Goal: Information Seeking & Learning: Learn about a topic

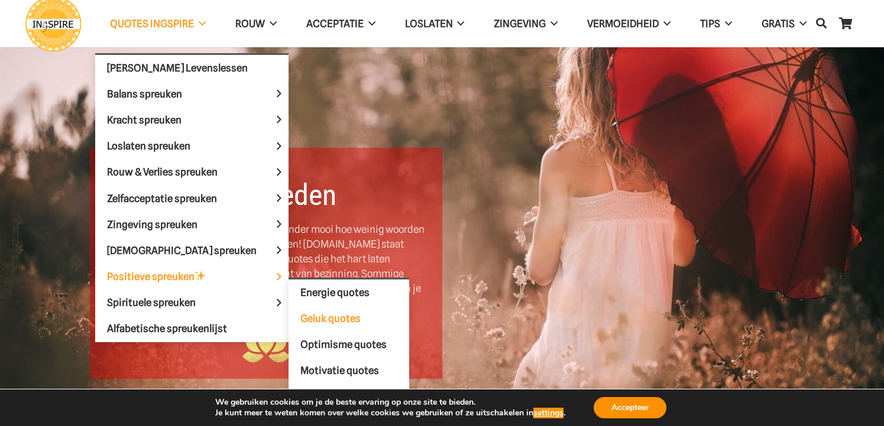
click at [300, 321] on span "Geluk quotes" at bounding box center [330, 319] width 60 height 12
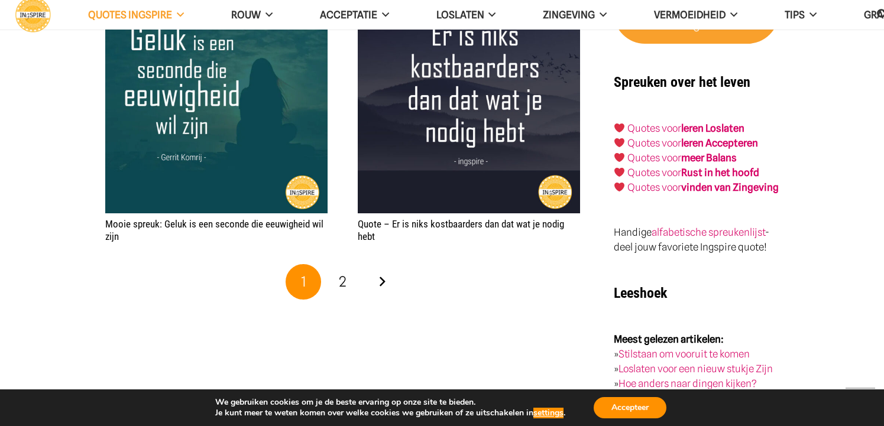
scroll to position [1891, 0]
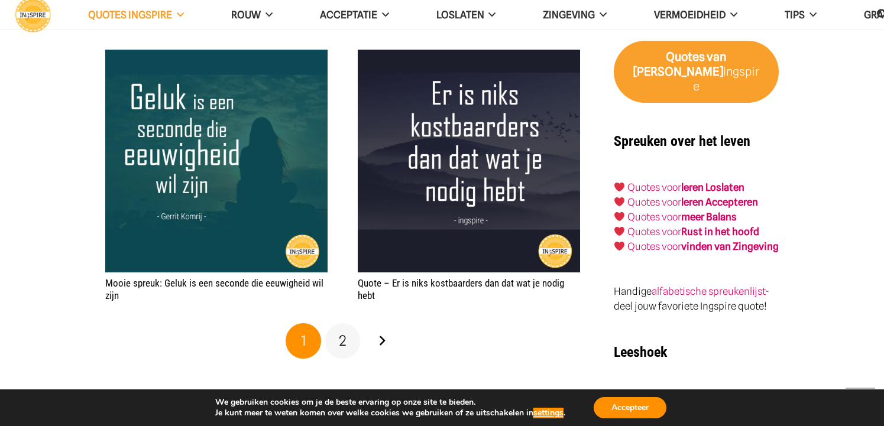
click at [339, 349] on span "2" at bounding box center [343, 340] width 8 height 17
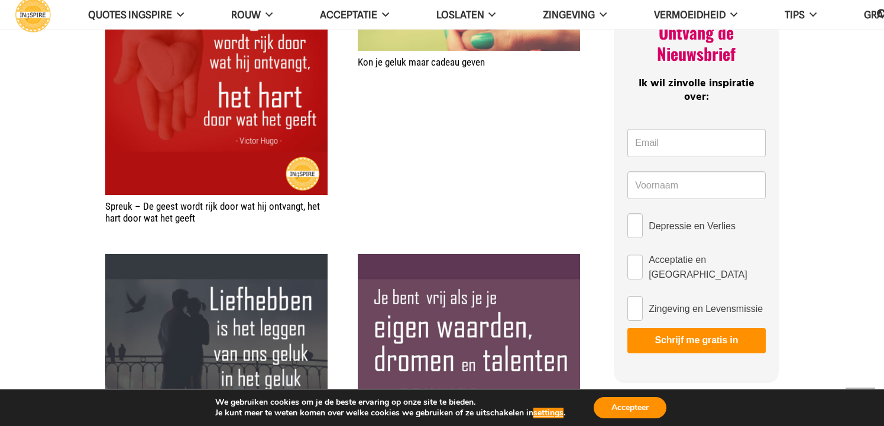
scroll to position [532, 0]
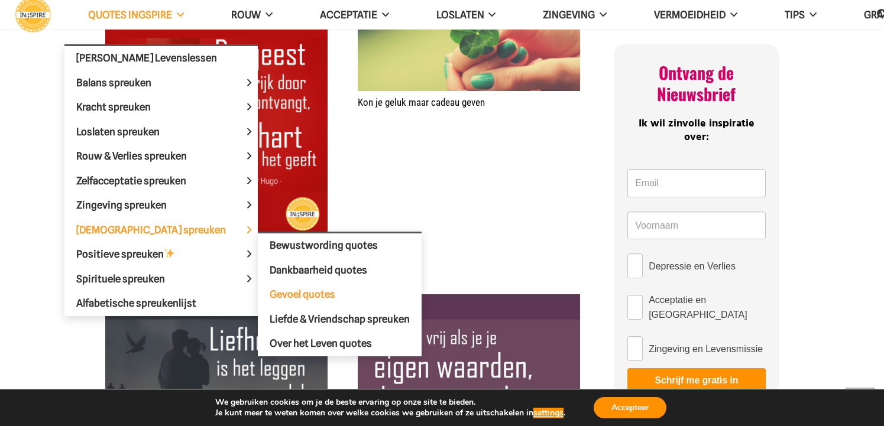
click at [270, 297] on span "Gevoel quotes" at bounding box center [303, 294] width 66 height 12
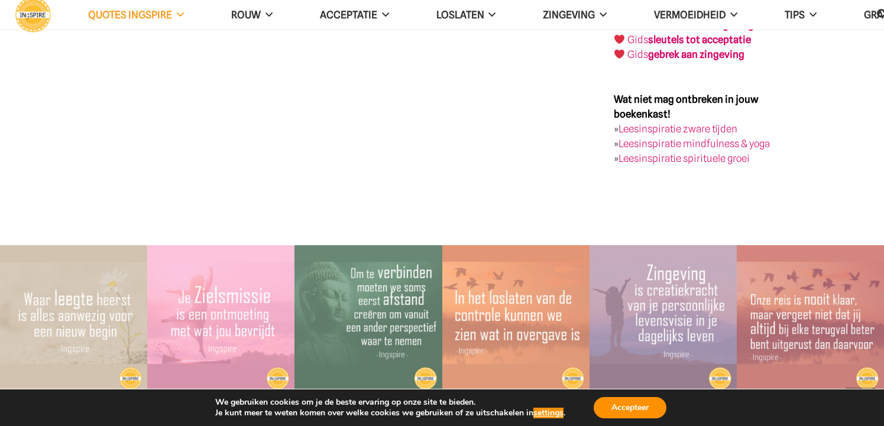
scroll to position [2719, 0]
